Goal: Task Accomplishment & Management: Manage account settings

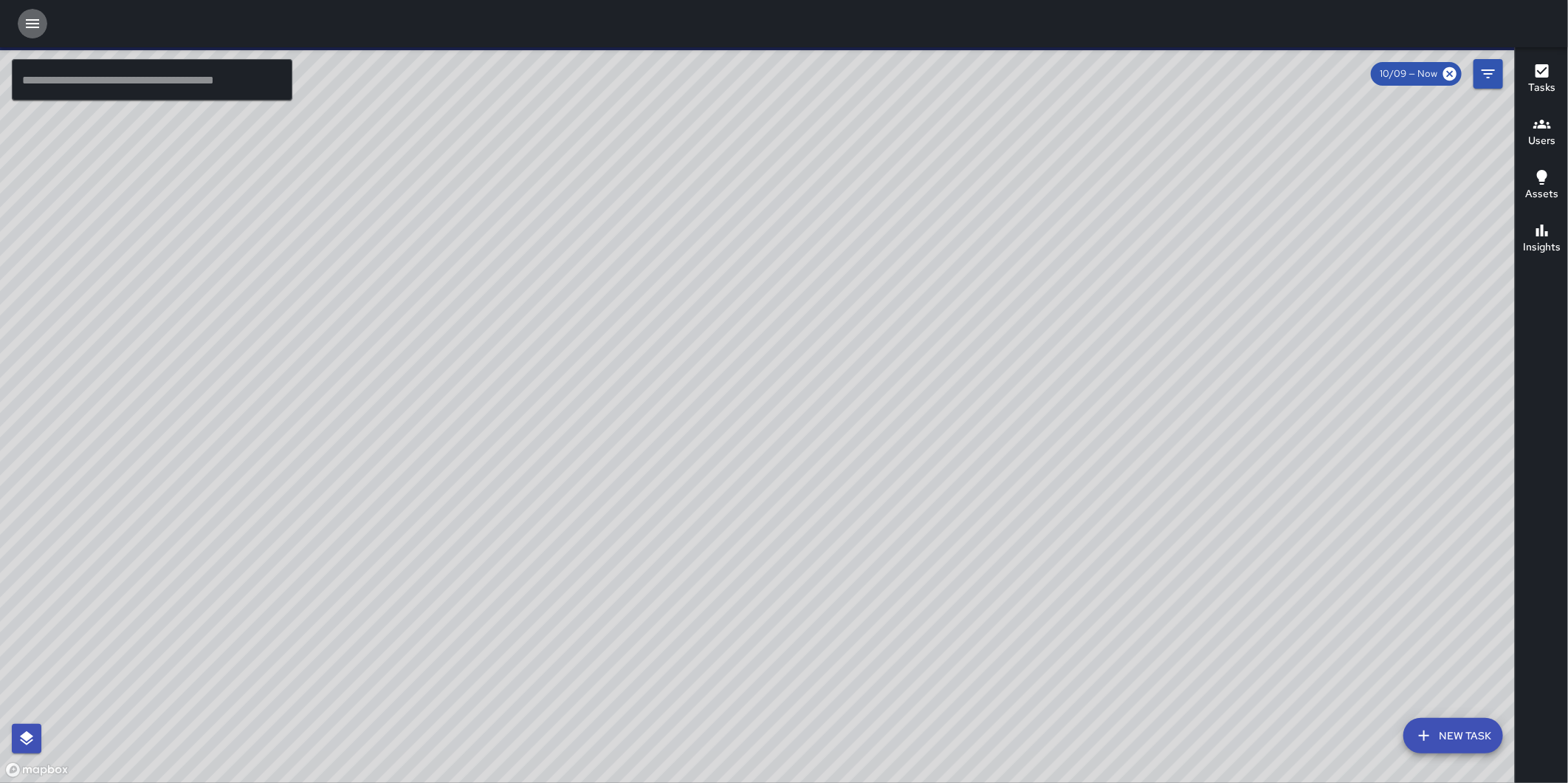
click at [38, 25] on icon "button" at bounding box center [33, 23] width 18 height 18
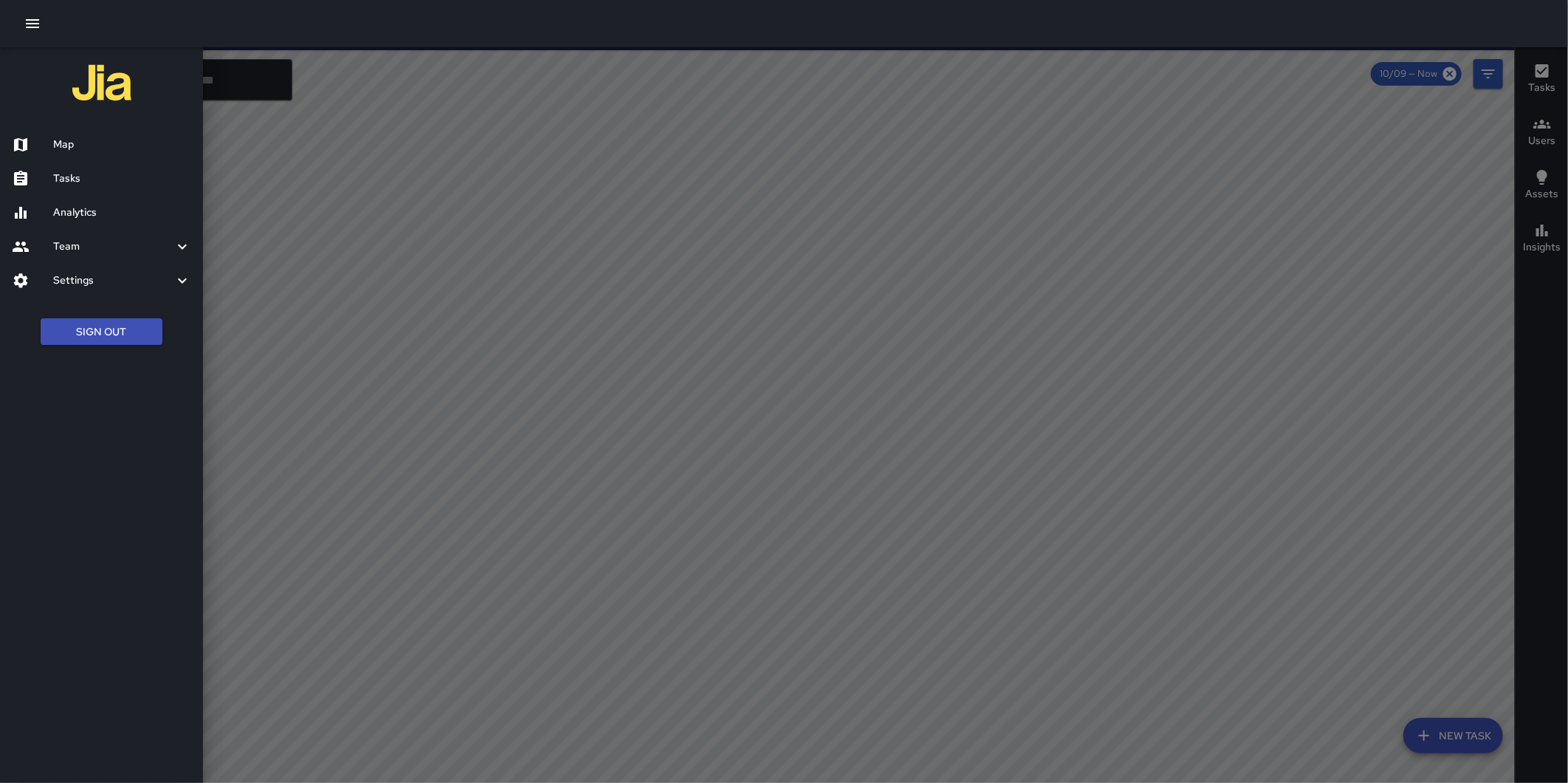
click at [105, 331] on button "Sign Out" at bounding box center [101, 332] width 121 height 27
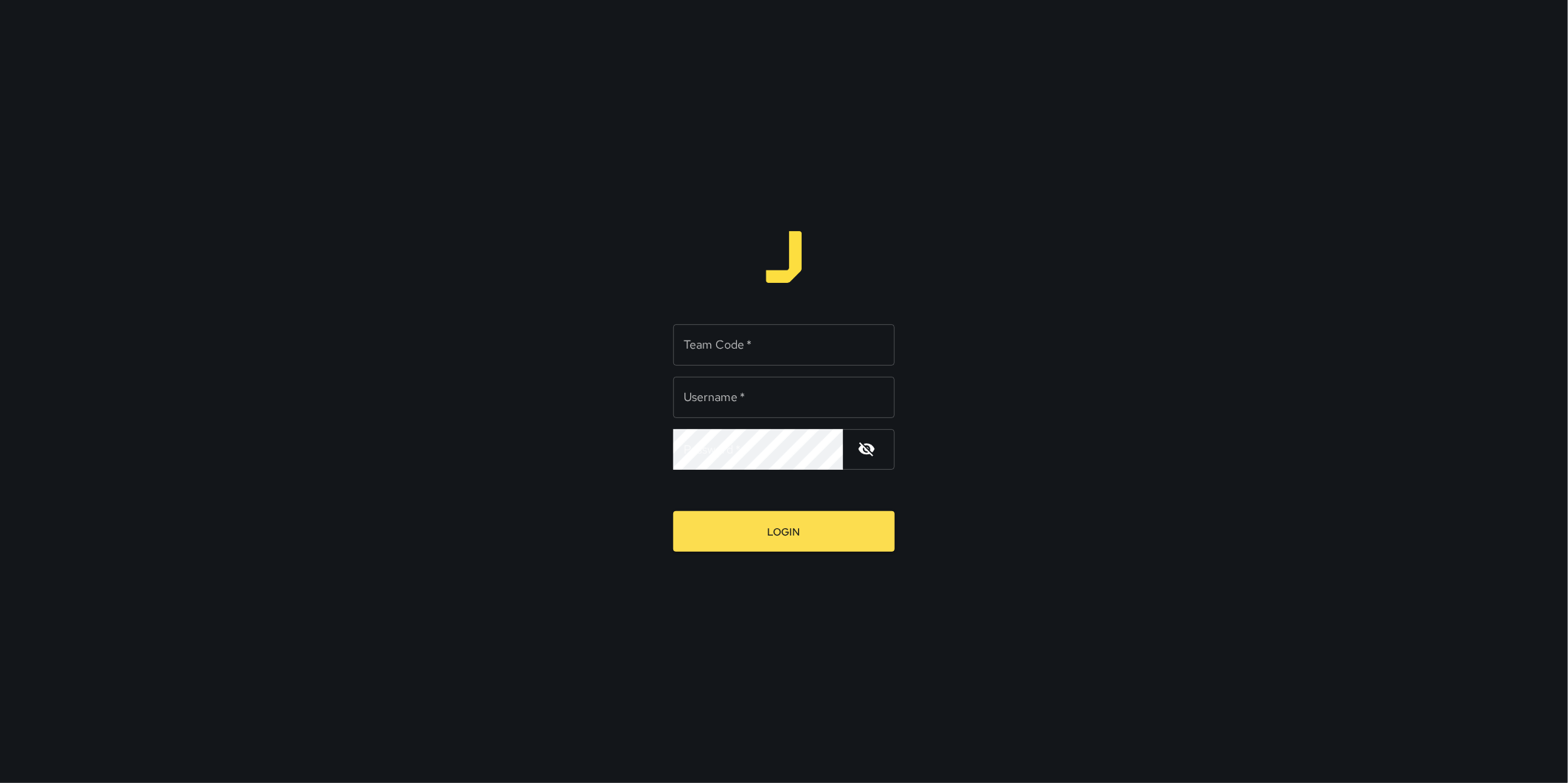
type input "**********"
click at [702, 338] on div "Team Code   * Team Code   *" at bounding box center [784, 345] width 222 height 41
type input "*****"
click at [673, 511] on button "Login" at bounding box center [784, 531] width 222 height 40
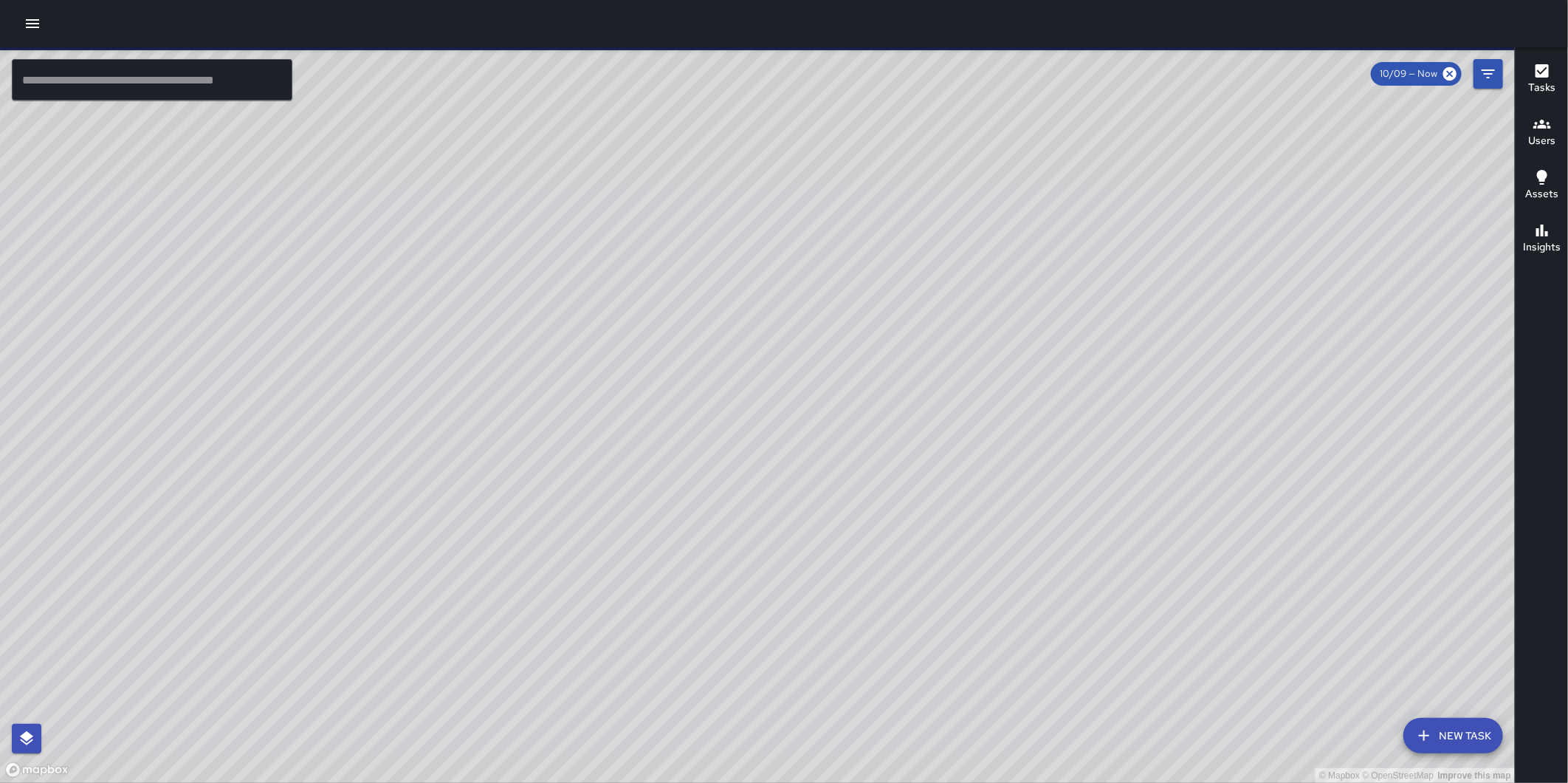
click at [34, 24] on icon "button" at bounding box center [33, 23] width 18 height 18
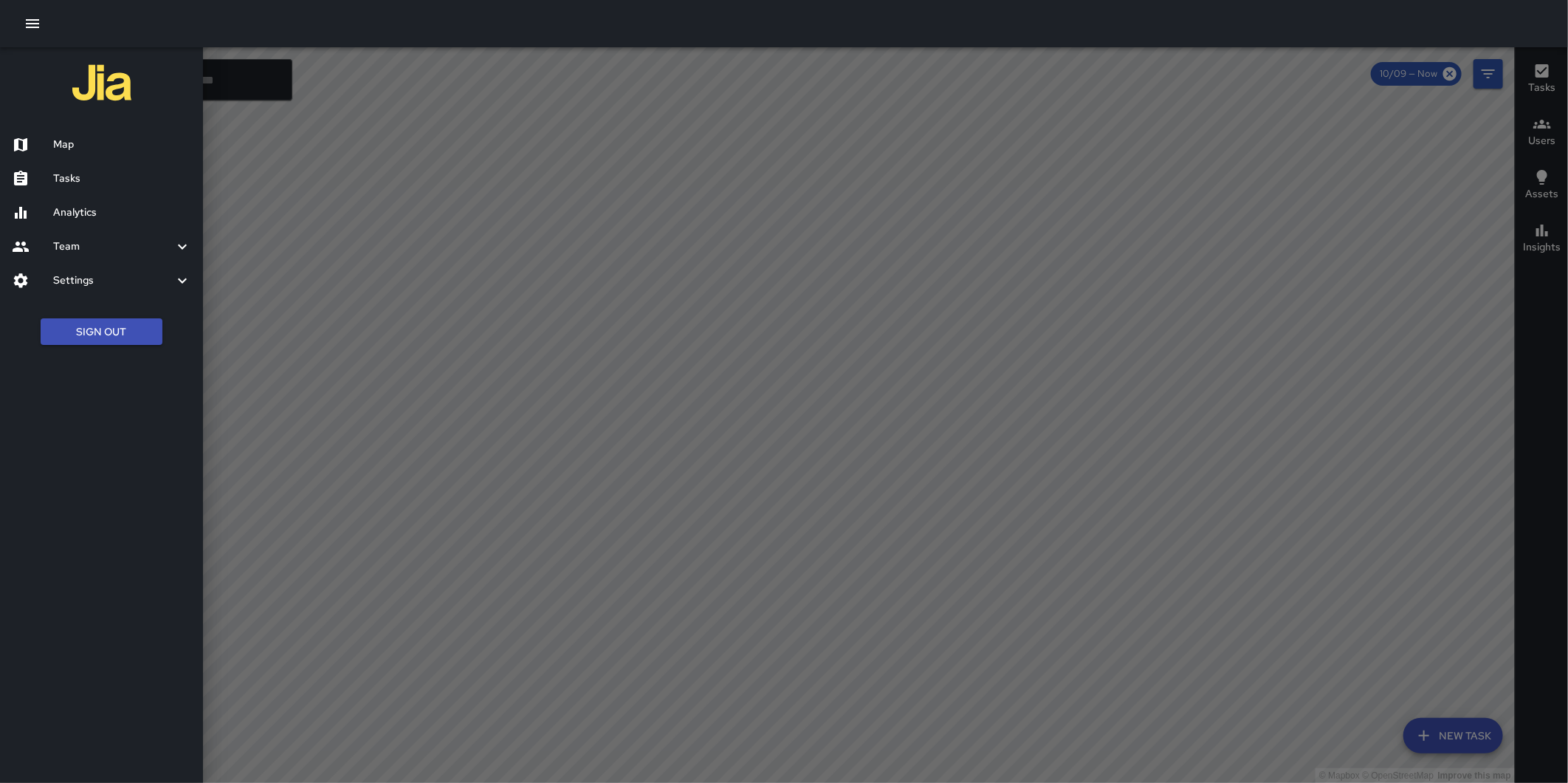
click at [86, 143] on h6 "Map" at bounding box center [121, 145] width 138 height 16
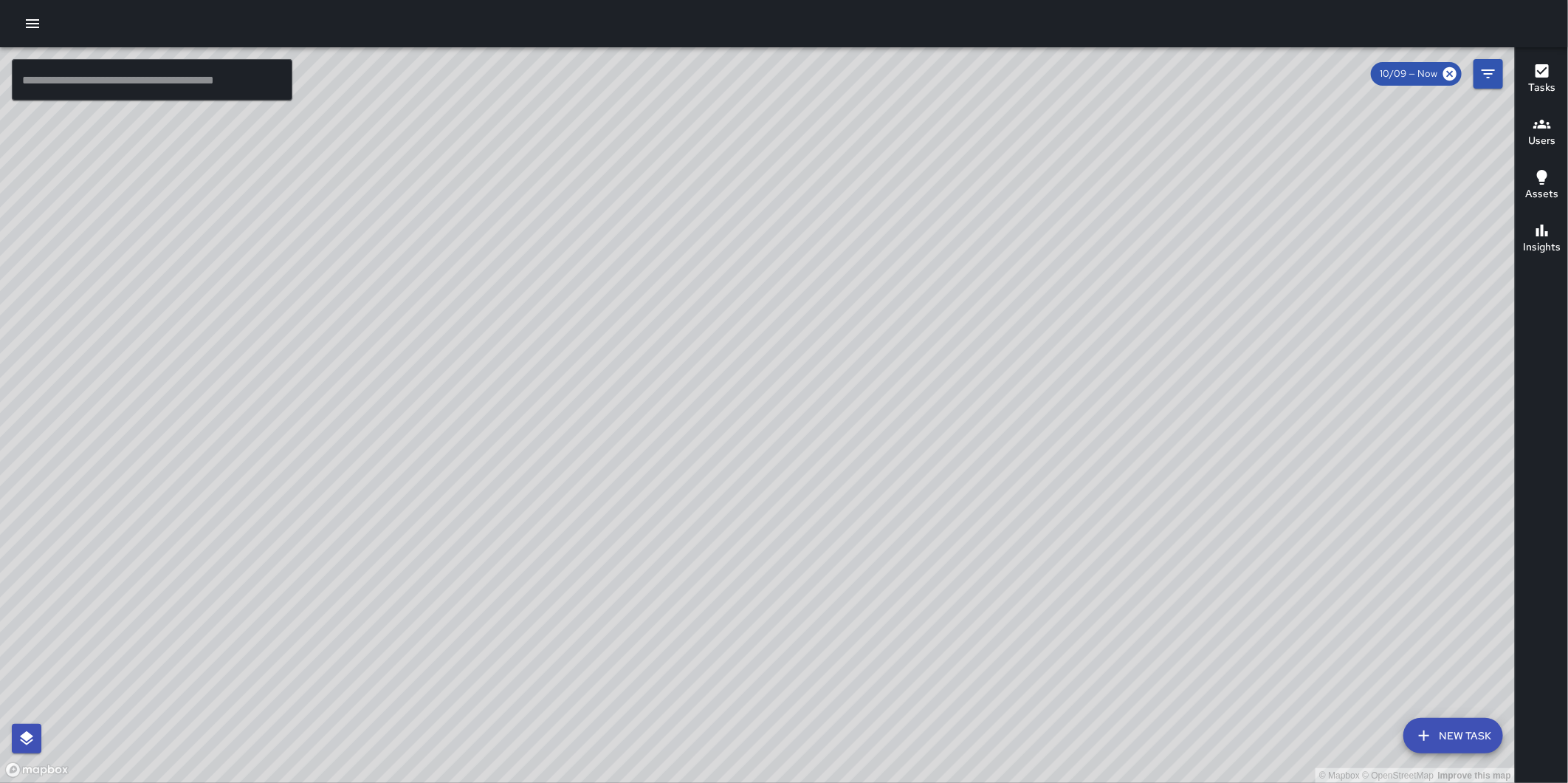
drag, startPoint x: 672, startPoint y: 503, endPoint x: 612, endPoint y: 323, distance: 189.7
click at [612, 323] on div "© Mapbox © OpenStreetMap Improve this map" at bounding box center [757, 414] width 1515 height 735
drag, startPoint x: 669, startPoint y: 273, endPoint x: 746, endPoint y: 491, distance: 231.2
click at [746, 491] on div "© Mapbox © OpenStreetMap Improve this map" at bounding box center [757, 414] width 1515 height 735
drag, startPoint x: 666, startPoint y: 219, endPoint x: 639, endPoint y: 593, distance: 375.0
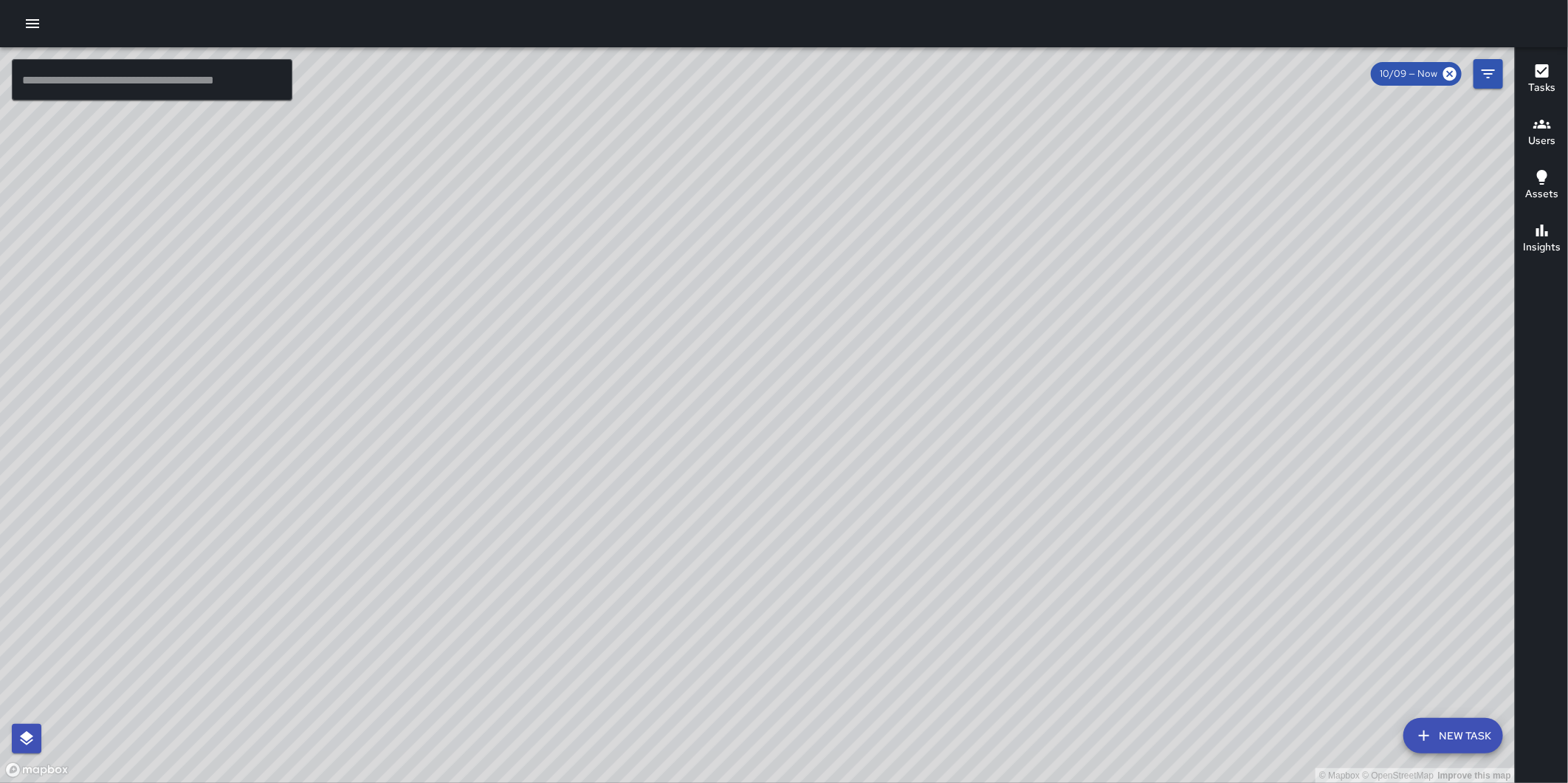
click at [639, 593] on div "© Mapbox © OpenStreetMap Improve this map" at bounding box center [757, 414] width 1515 height 735
drag, startPoint x: 631, startPoint y: 342, endPoint x: 630, endPoint y: 386, distance: 44.0
click at [630, 386] on div "© Mapbox © OpenStreetMap Improve this map" at bounding box center [757, 414] width 1515 height 735
drag, startPoint x: 333, startPoint y: 304, endPoint x: 561, endPoint y: 295, distance: 228.2
click at [561, 295] on div "© Mapbox © OpenStreetMap Improve this map" at bounding box center [757, 414] width 1515 height 735
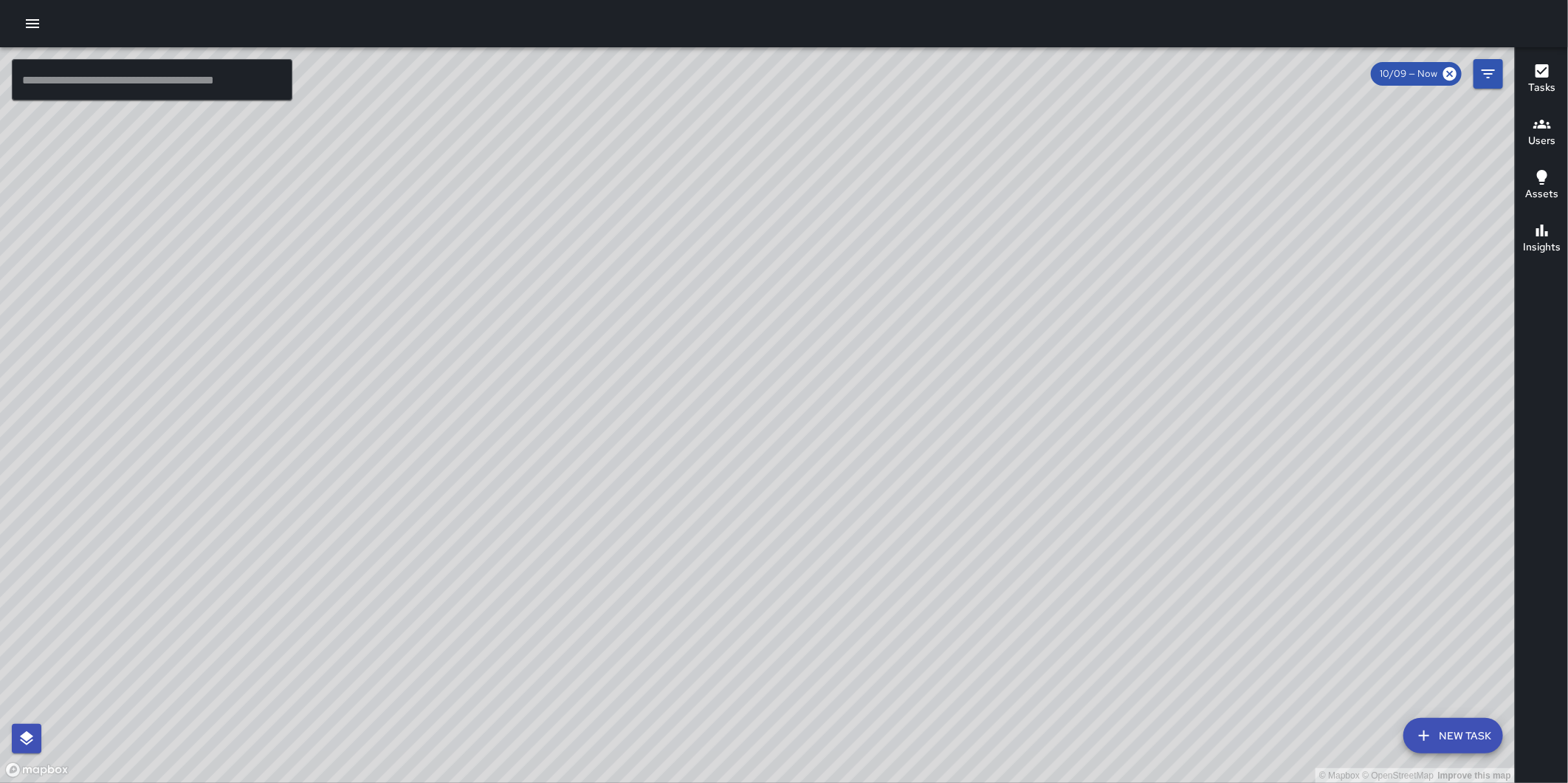
click at [1529, 126] on div "Users" at bounding box center [1541, 133] width 27 height 34
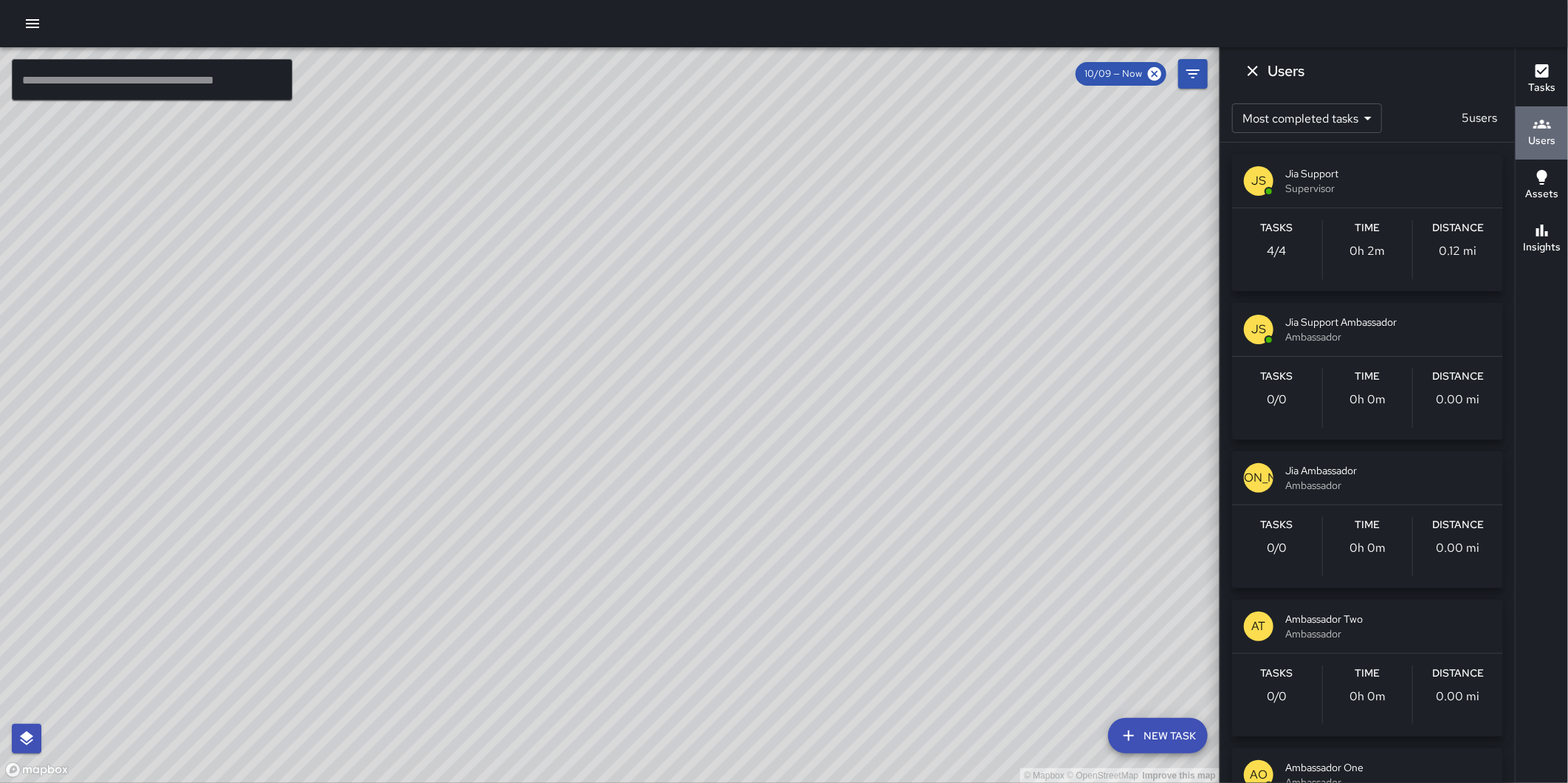
click at [1529, 126] on div "Users" at bounding box center [1541, 133] width 27 height 34
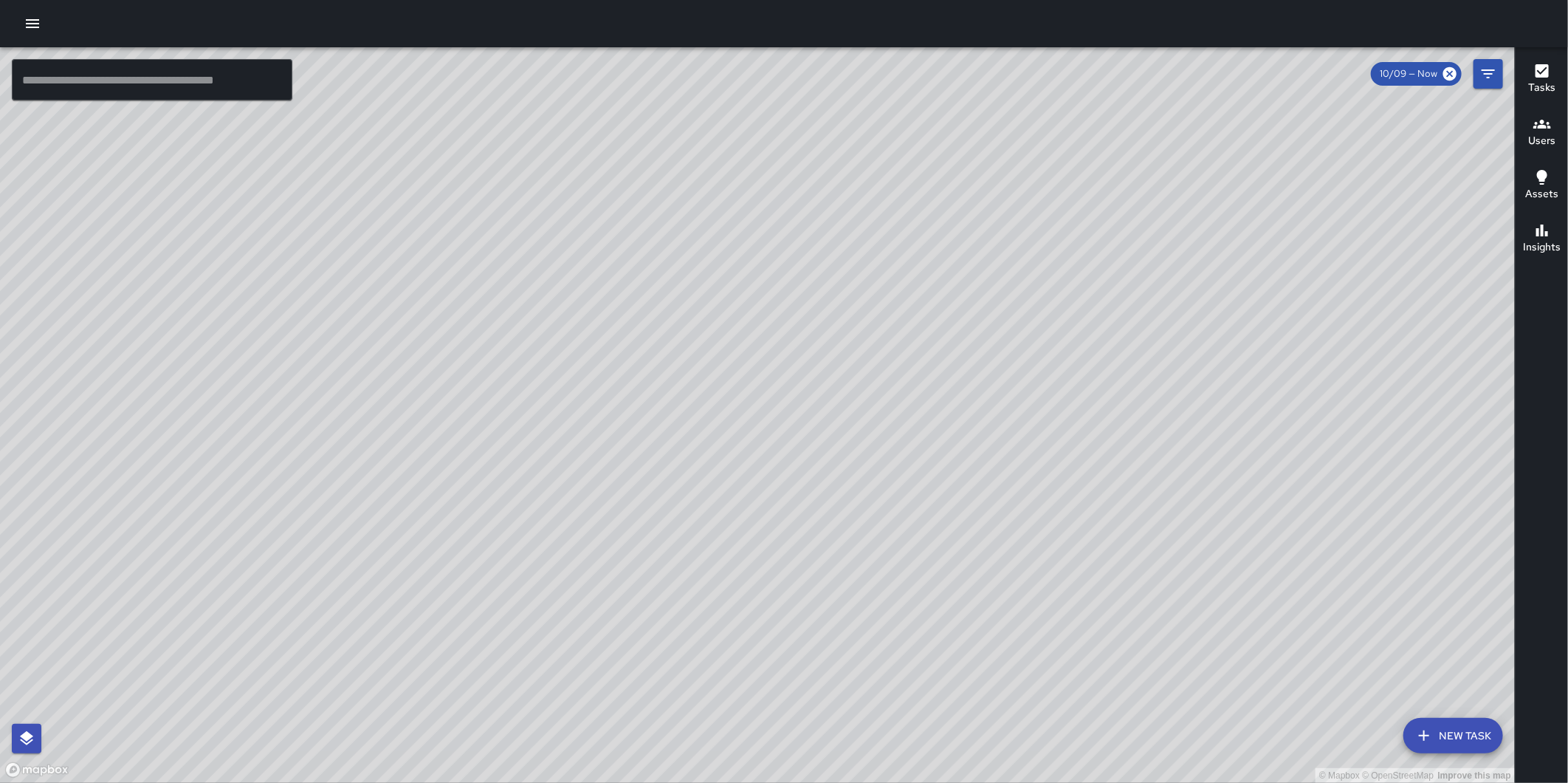
drag, startPoint x: 646, startPoint y: 204, endPoint x: 578, endPoint y: 326, distance: 139.7
click at [578, 326] on div "© Mapbox © OpenStreetMap Improve this map" at bounding box center [757, 414] width 1515 height 735
drag, startPoint x: 704, startPoint y: 466, endPoint x: 655, endPoint y: 71, distance: 398.0
click at [655, 71] on div "© Mapbox © OpenStreetMap Improve this map" at bounding box center [757, 414] width 1515 height 735
drag, startPoint x: 761, startPoint y: 416, endPoint x: 668, endPoint y: 180, distance: 253.7
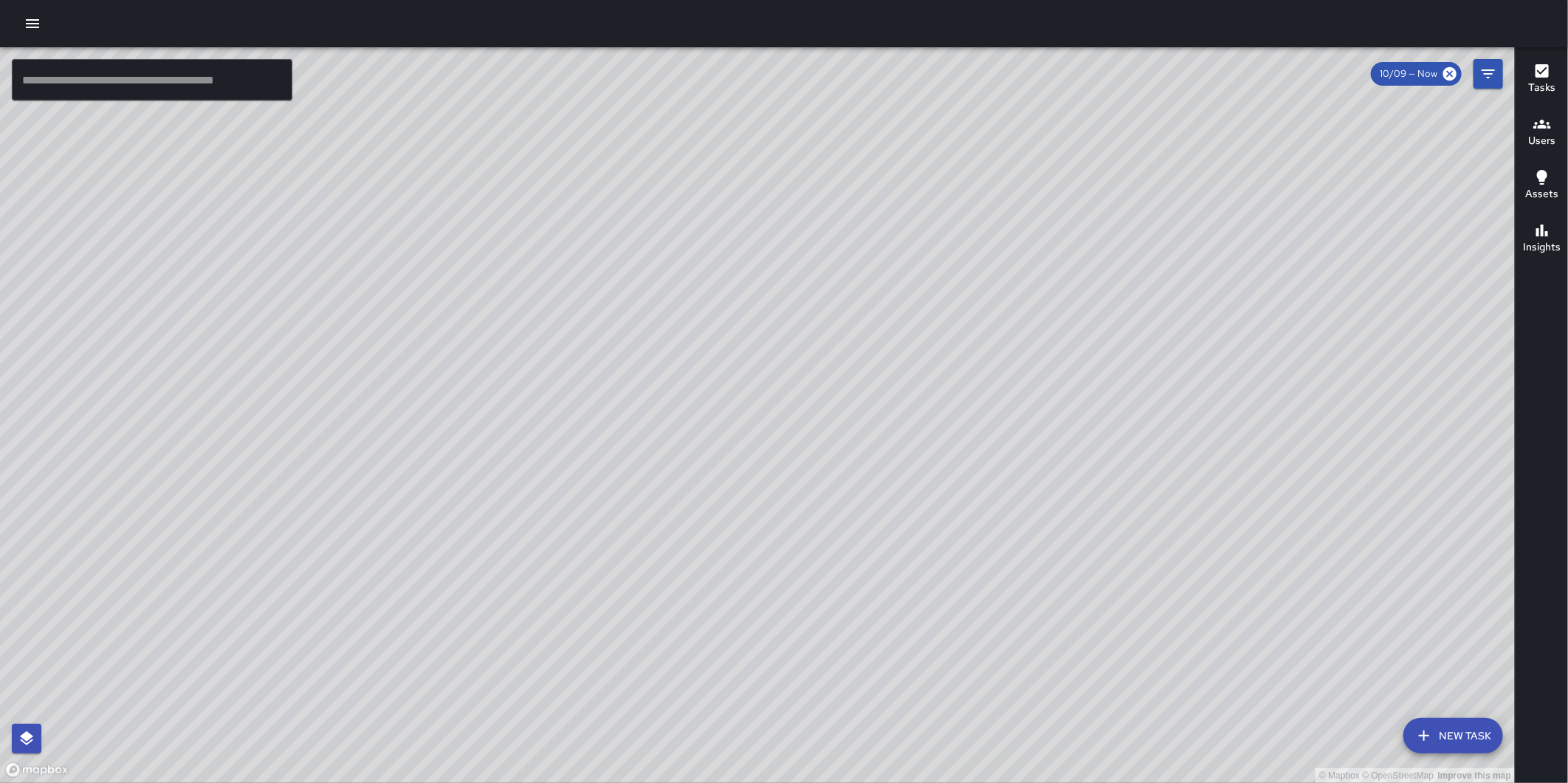
click at [668, 180] on div "© Mapbox © OpenStreetMap Improve this map" at bounding box center [757, 414] width 1515 height 735
drag, startPoint x: 799, startPoint y: 461, endPoint x: 737, endPoint y: 315, distance: 158.6
click at [737, 315] on div "© Mapbox © OpenStreetMap Improve this map" at bounding box center [757, 414] width 1515 height 735
